Goal: Transaction & Acquisition: Purchase product/service

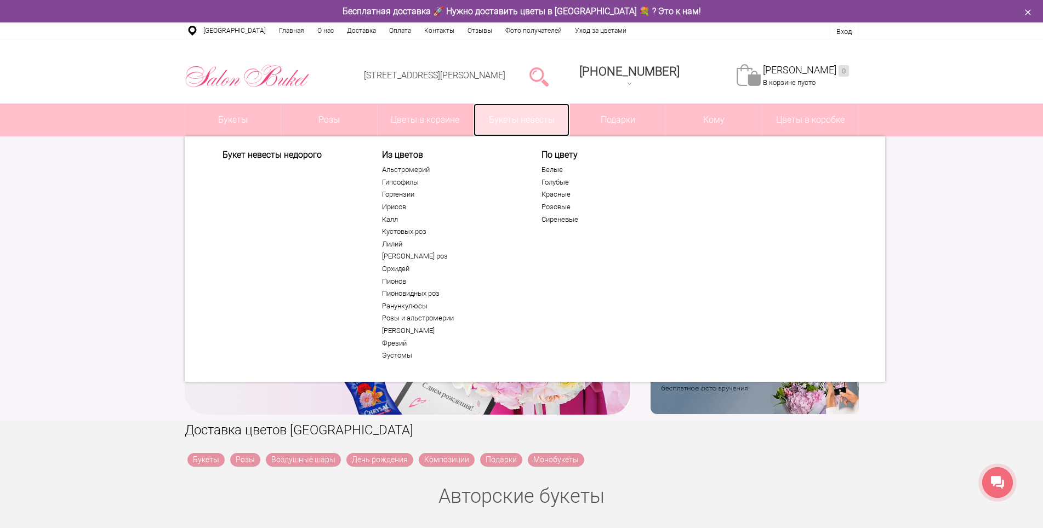
click at [530, 117] on link "Букеты невесты" at bounding box center [522, 120] width 96 height 33
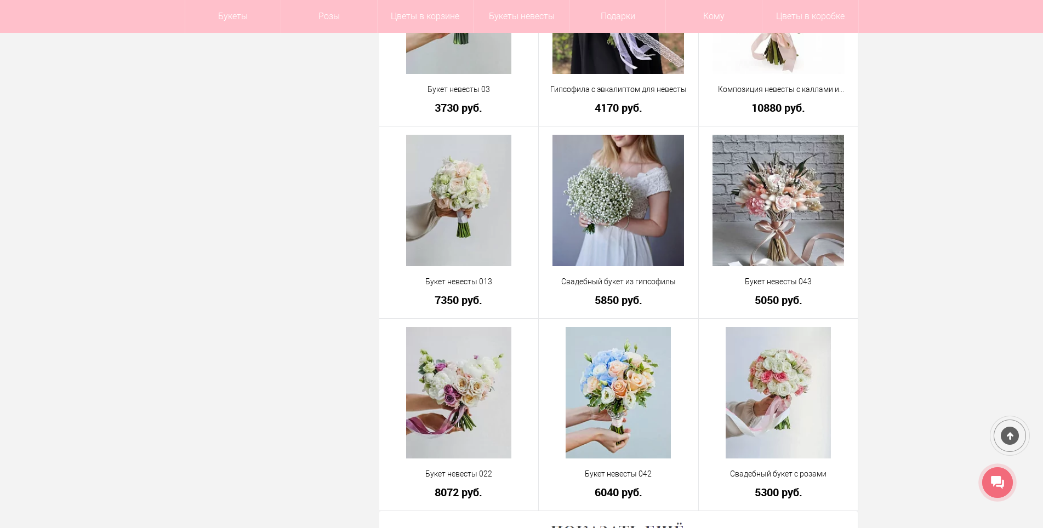
scroll to position [2851, 0]
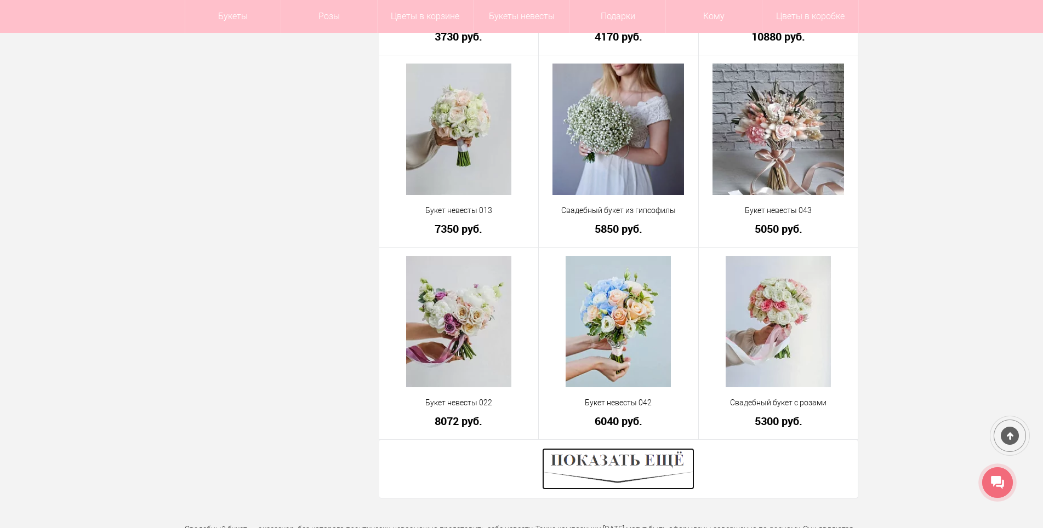
click at [626, 463] on img at bounding box center [618, 469] width 152 height 42
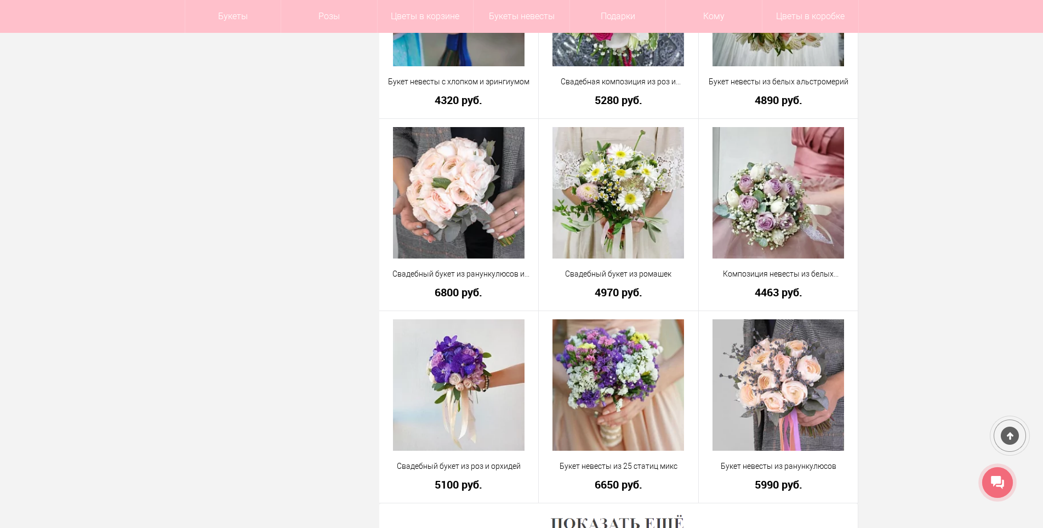
scroll to position [5975, 0]
